Goal: Information Seeking & Learning: Find specific fact

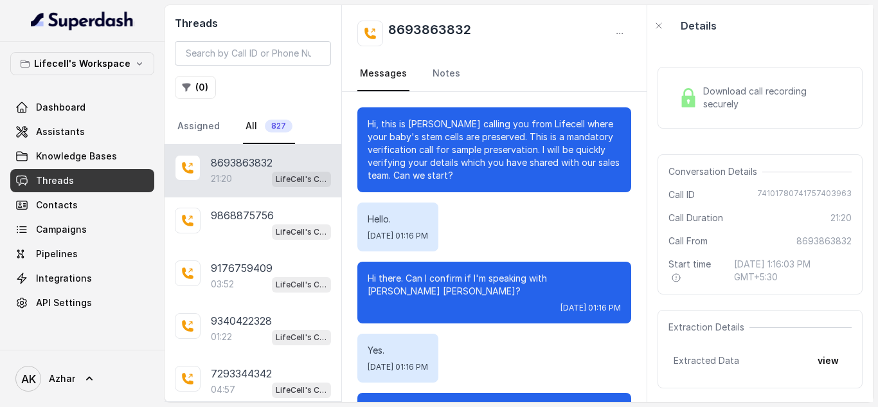
scroll to position [14970, 0]
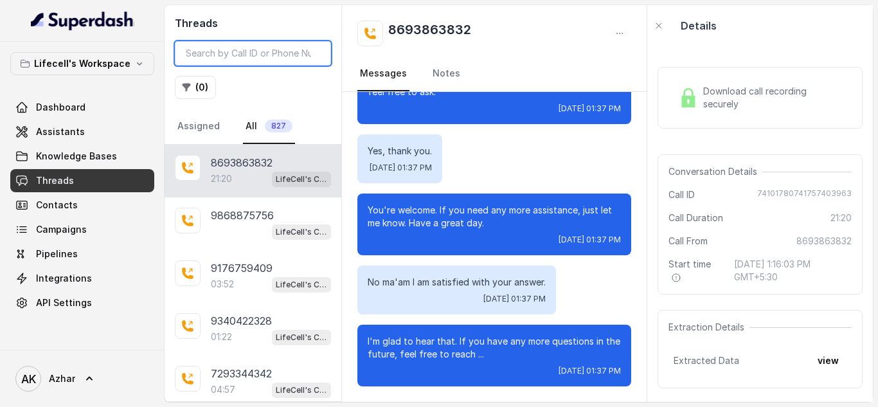
click at [237, 61] on input "search" at bounding box center [253, 53] width 156 height 24
paste input "7293344342"
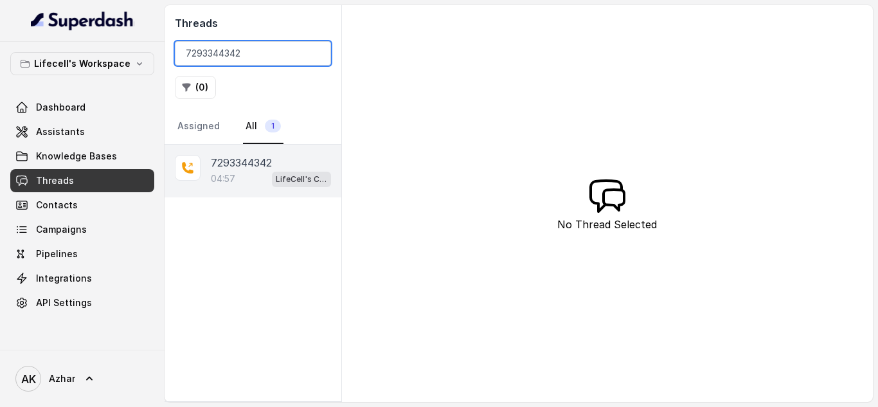
type input "7293344342"
click at [263, 154] on div "7293344342 04:57 LifeCell's Call Assistant" at bounding box center [252, 171] width 177 height 53
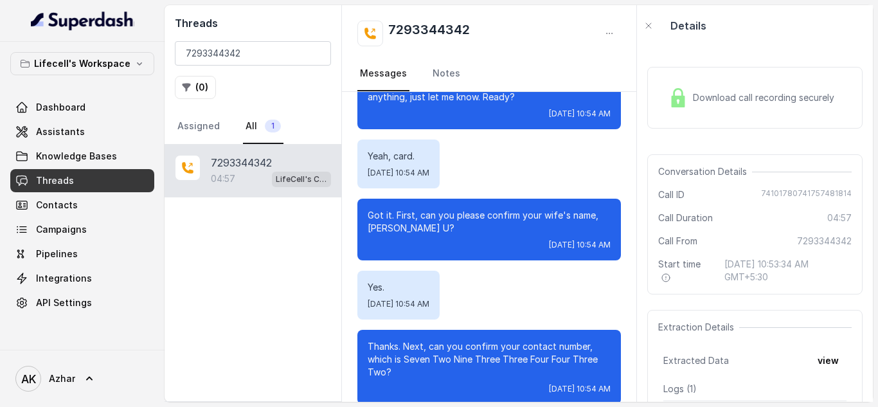
scroll to position [437, 0]
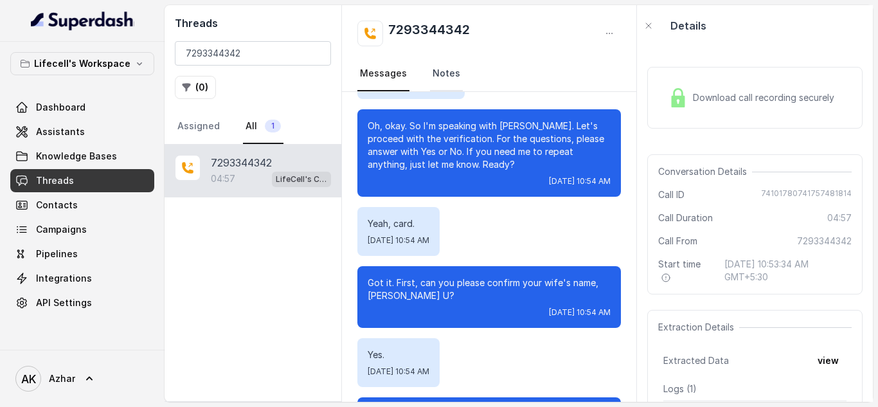
click at [445, 70] on link "Notes" at bounding box center [446, 74] width 33 height 35
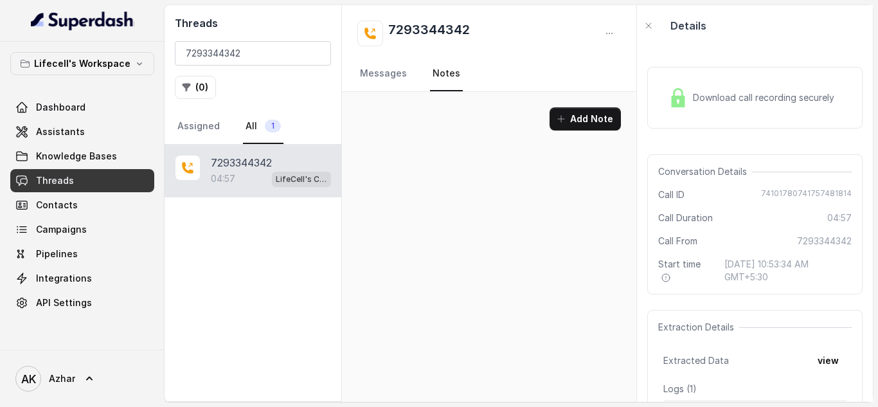
scroll to position [0, 0]
click at [392, 73] on link "Messages" at bounding box center [383, 74] width 52 height 35
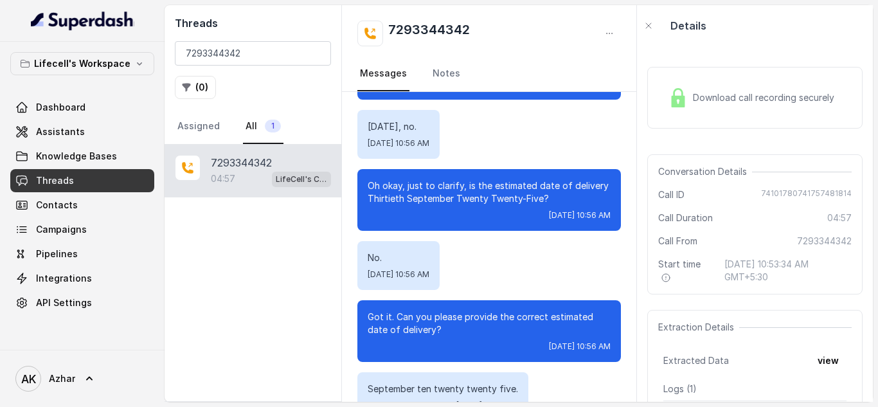
scroll to position [1805, 0]
